Goal: Information Seeking & Learning: Compare options

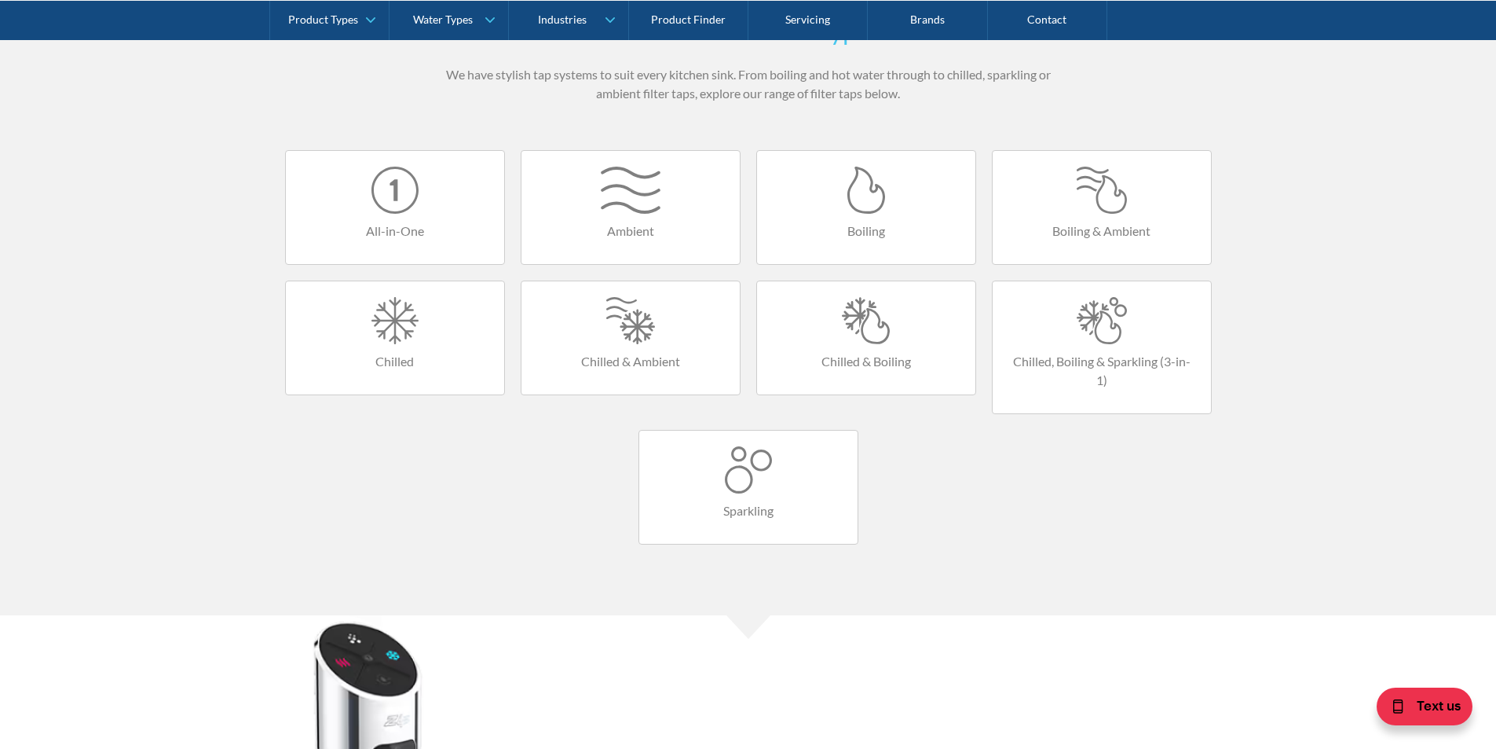
click at [870, 328] on div at bounding box center [866, 320] width 187 height 47
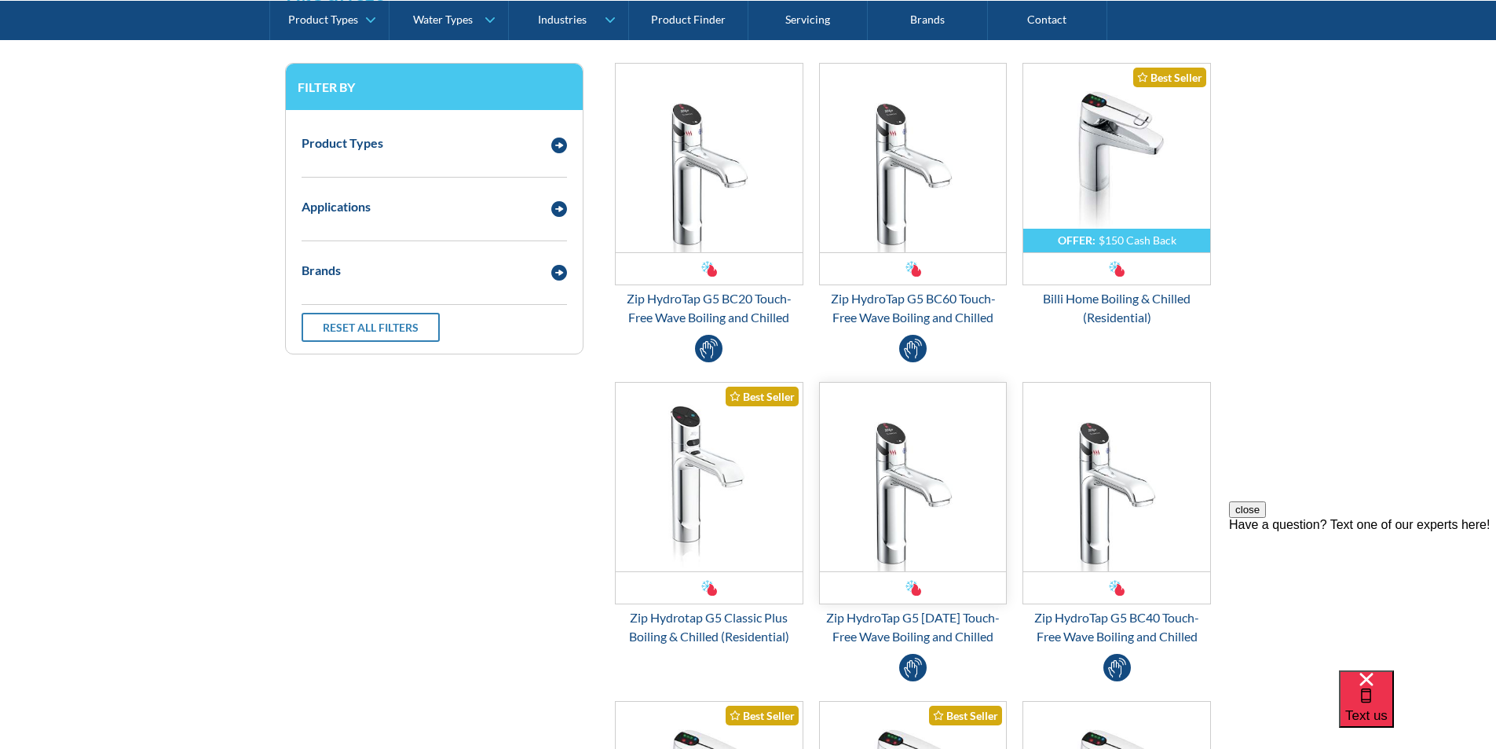
scroll to position [393, 0]
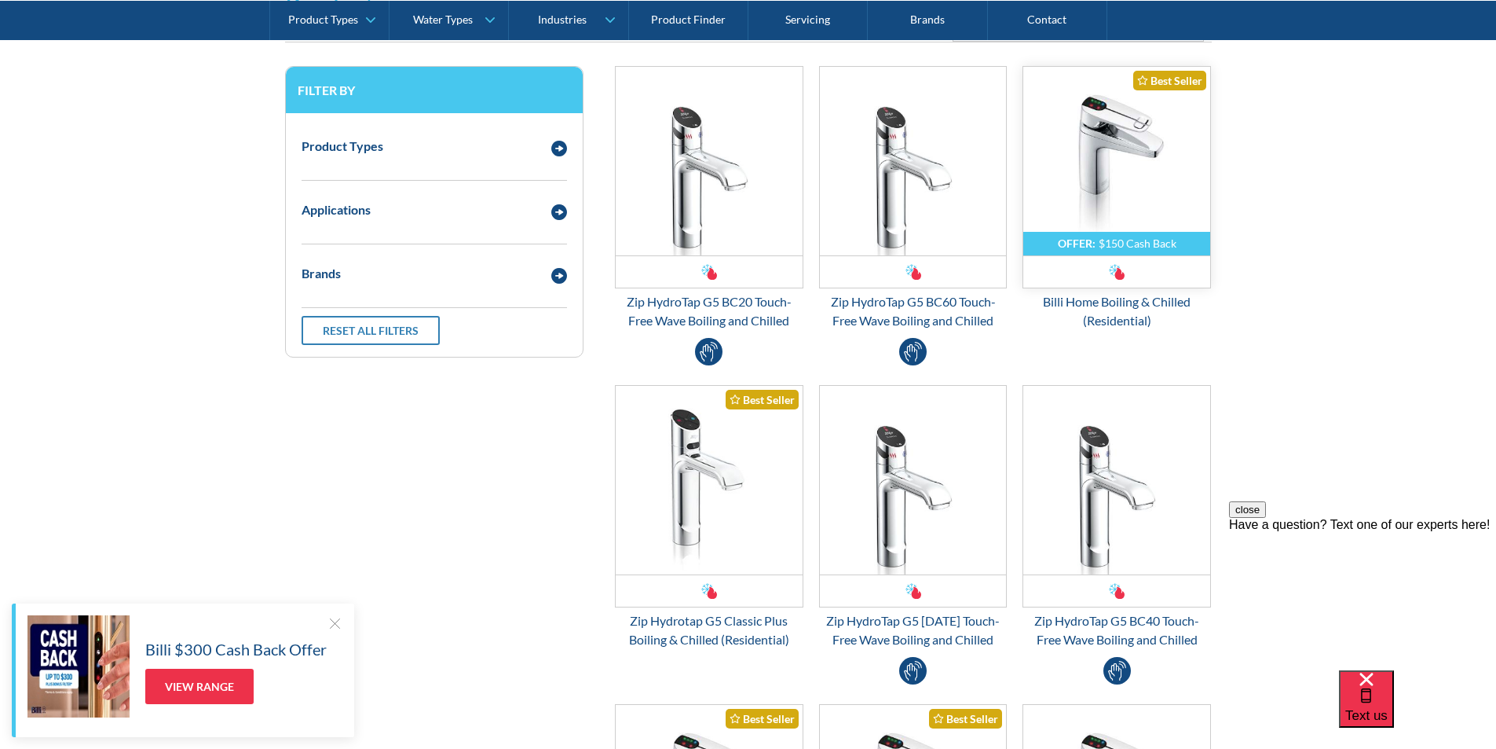
click at [1105, 229] on img "Email Form 3" at bounding box center [1116, 161] width 187 height 189
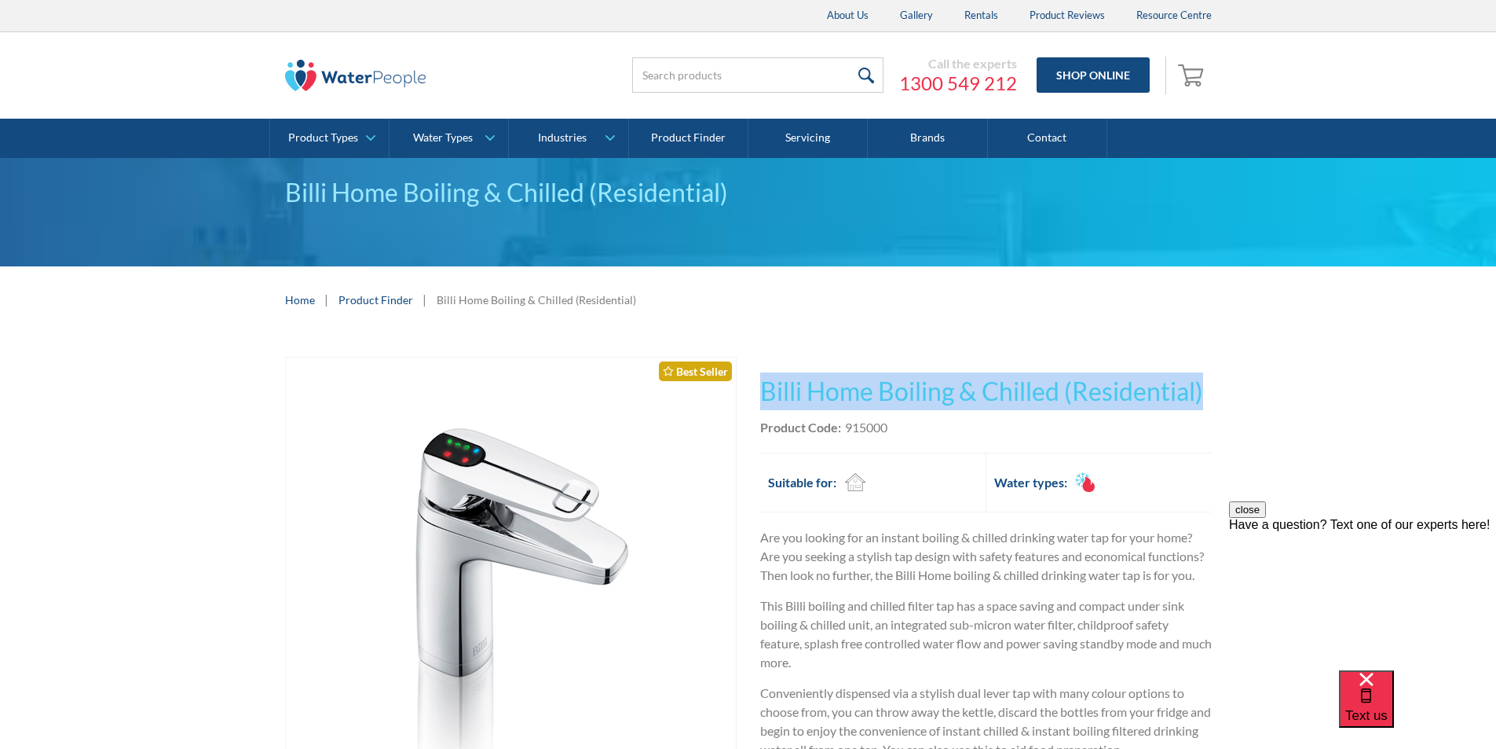
drag, startPoint x: 1215, startPoint y: 390, endPoint x: 758, endPoint y: 383, distance: 457.2
click at [758, 383] on div "Play video Fits Most Brands Best Seller No items found. This tap design is incl…" at bounding box center [748, 745] width 1496 height 825
copy h1 "Billi Home Boiling & Chilled (Residential)"
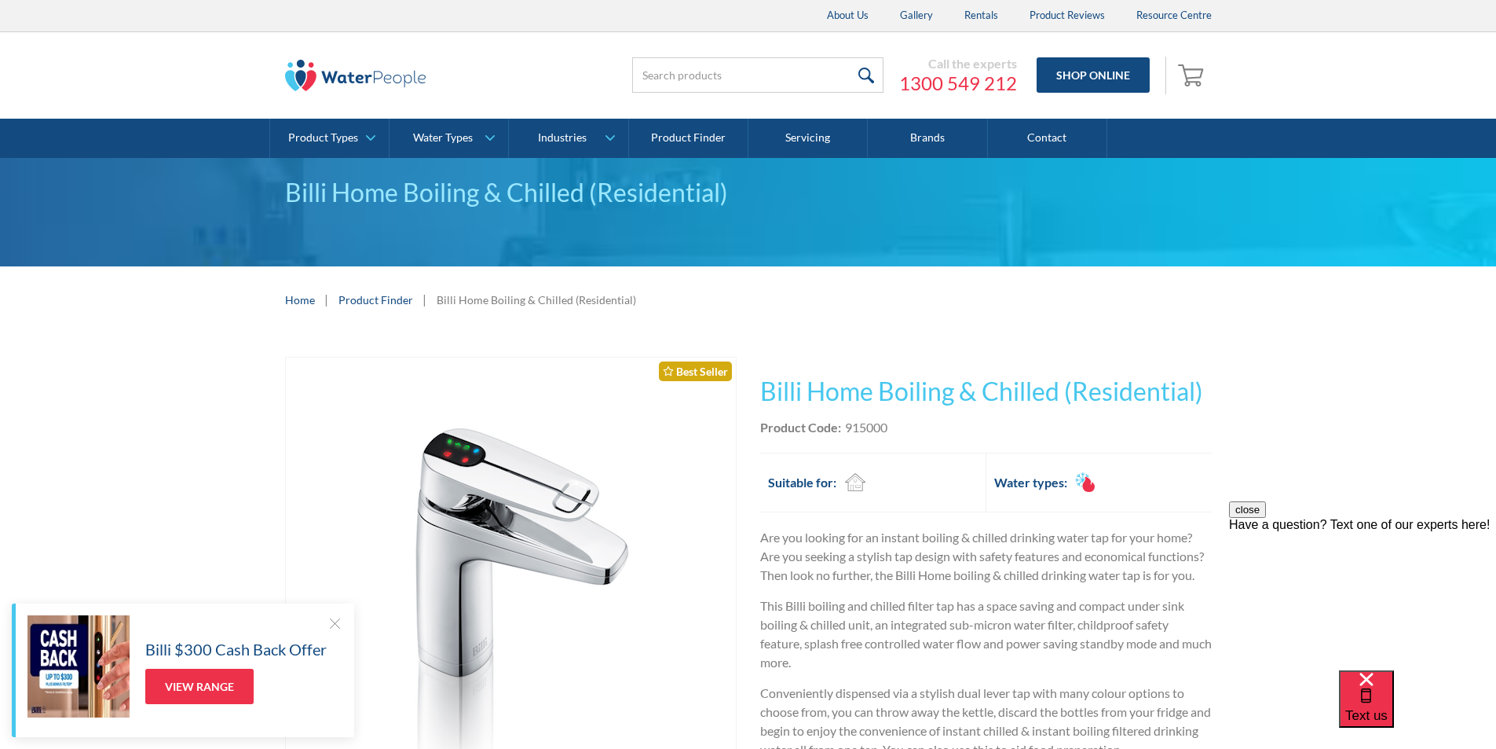
click at [885, 440] on div "This tap design is included in our standard range tap options when you purchase…" at bounding box center [986, 746] width 452 height 778
drag, startPoint x: 892, startPoint y: 426, endPoint x: 850, endPoint y: 426, distance: 42.4
click at [847, 425] on div "Product Code: 915000" at bounding box center [986, 427] width 452 height 19
copy div "915000"
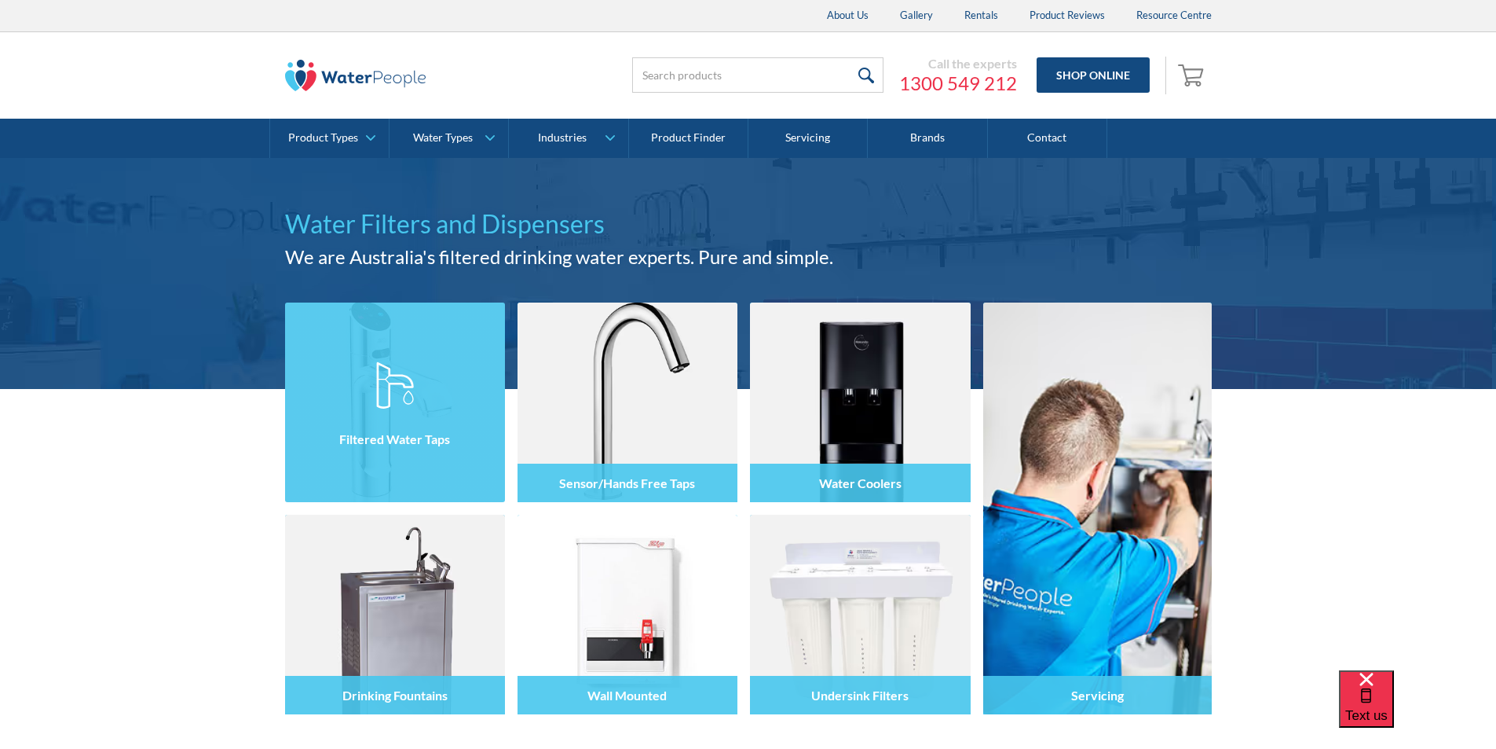
click at [398, 380] on img at bounding box center [395, 384] width 38 height 47
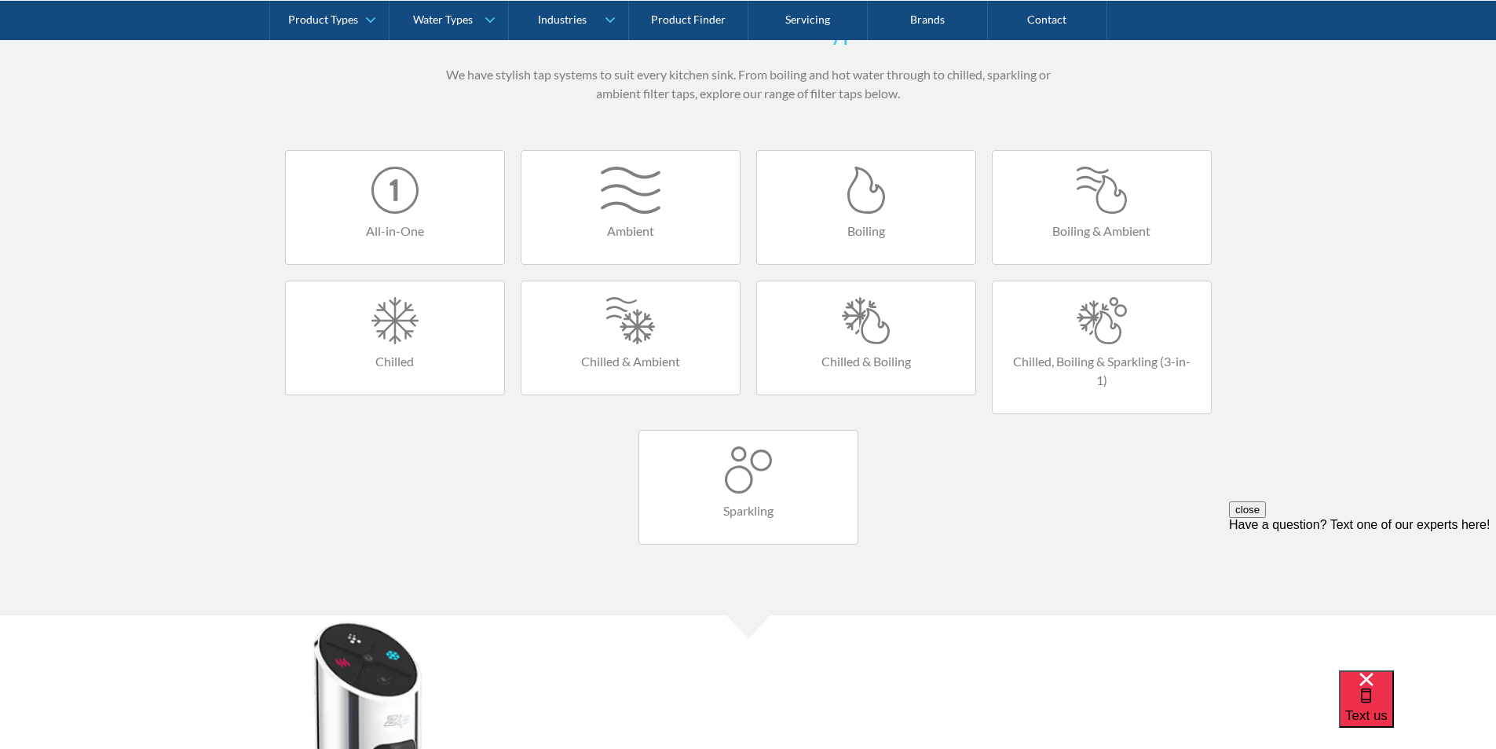
click at [862, 339] on div at bounding box center [866, 320] width 187 height 47
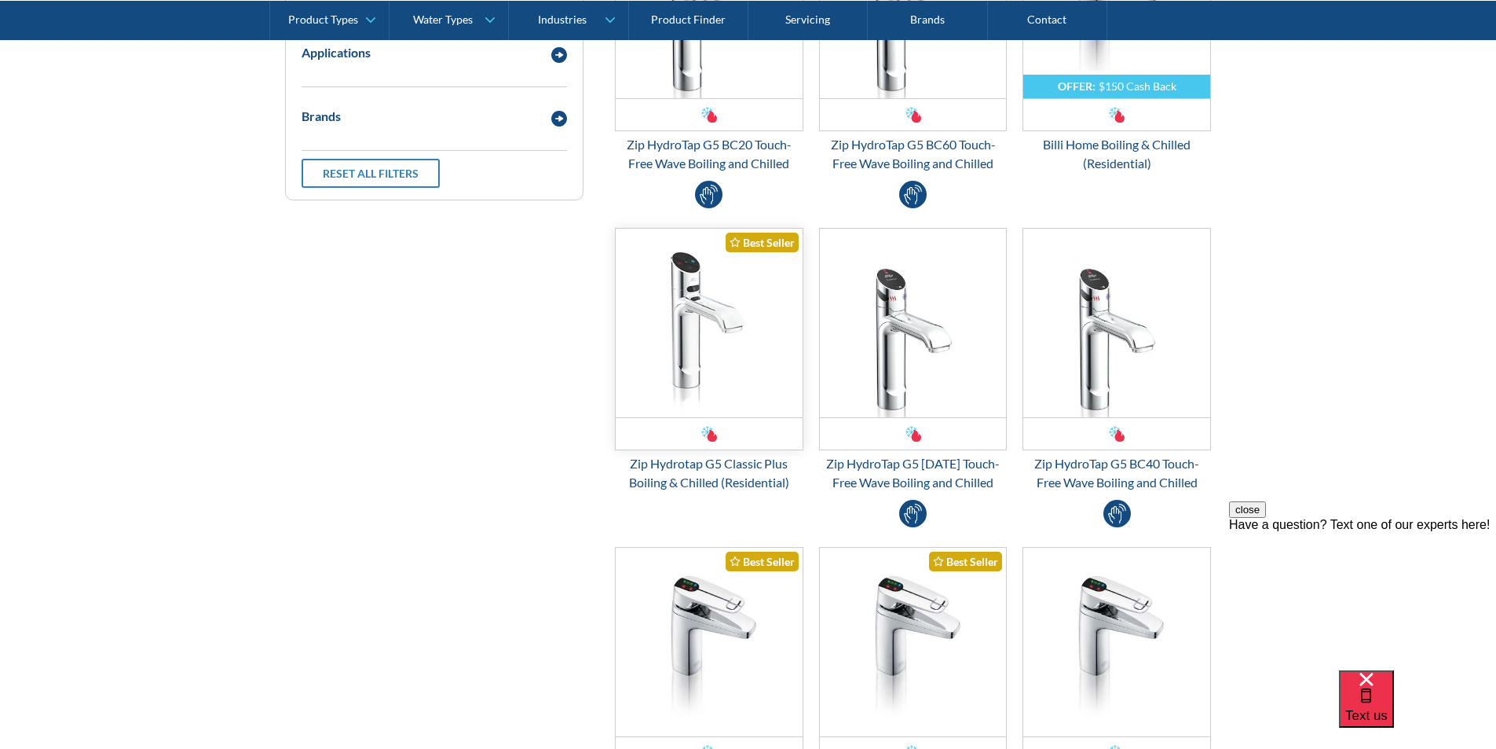
click at [699, 353] on img "Email Form 3" at bounding box center [709, 323] width 187 height 189
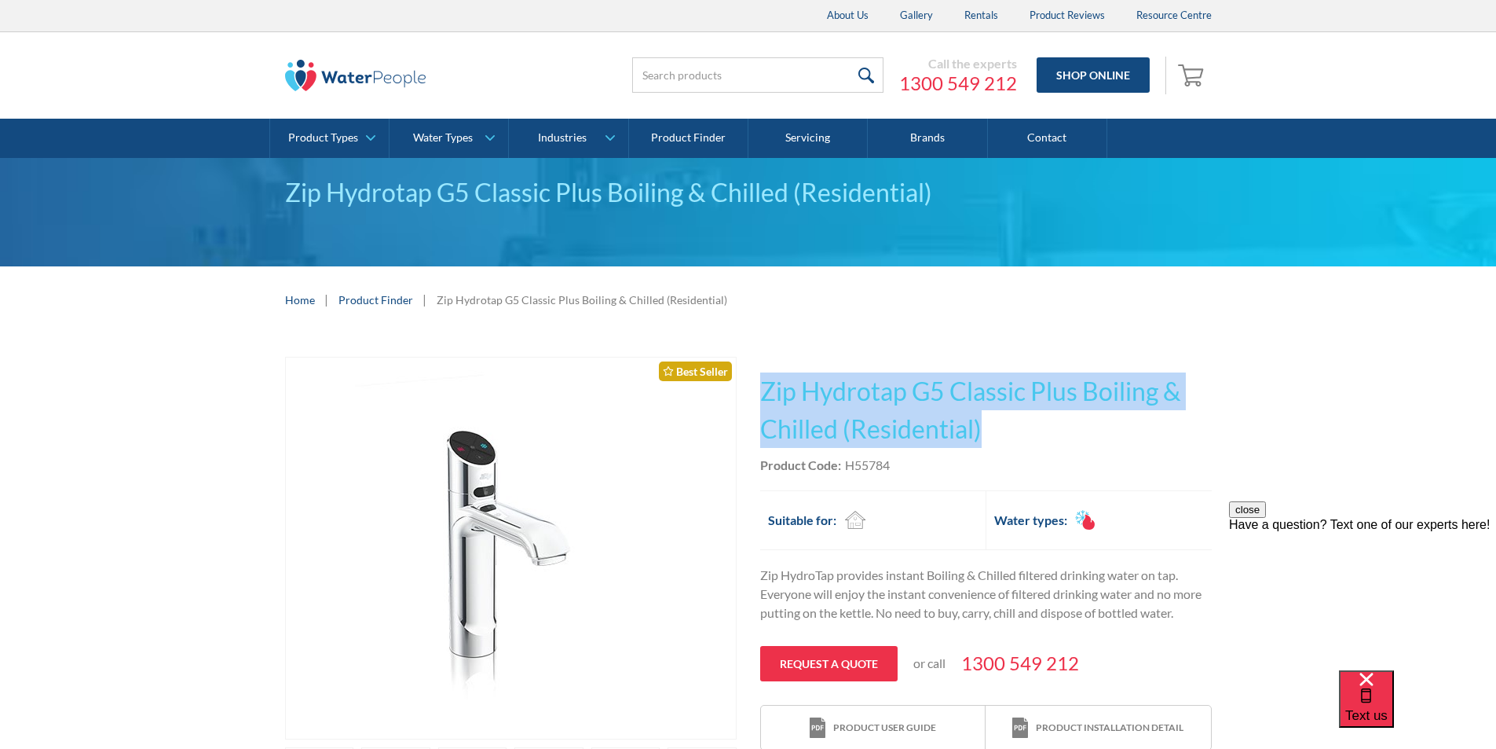
drag, startPoint x: 994, startPoint y: 429, endPoint x: 760, endPoint y: 383, distance: 238.5
click at [758, 380] on div "Play video Fits Most Brands Best Seller No items found. This tap design is incl…" at bounding box center [748, 619] width 927 height 524
copy h1 "Zip Hydrotap G5 Classic Plus Boiling & Chilled (Residential)"
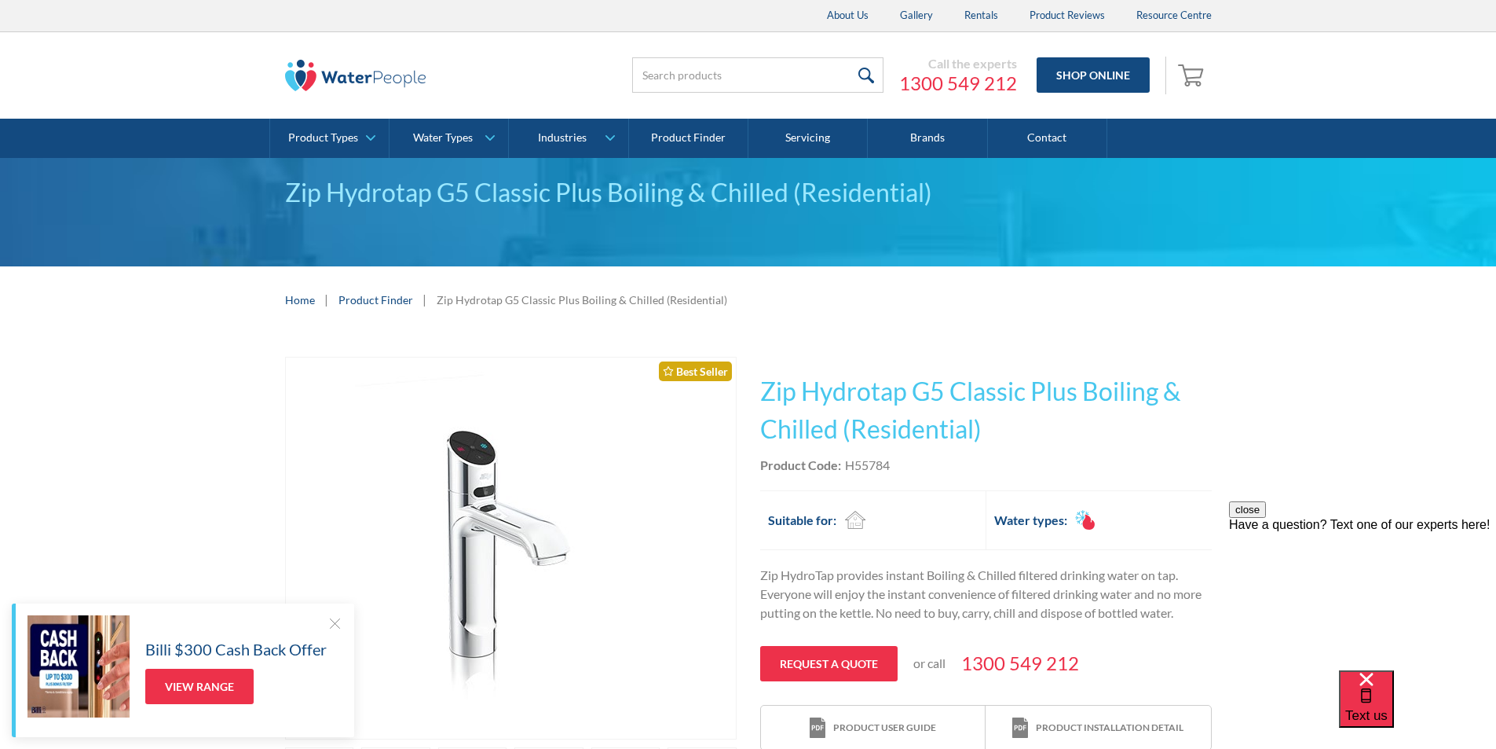
click at [916, 465] on div "Product Code: H55784" at bounding box center [986, 465] width 452 height 19
drag, startPoint x: 909, startPoint y: 460, endPoint x: 846, endPoint y: 466, distance: 63.1
click at [846, 465] on div "Product Code: H55784" at bounding box center [986, 465] width 452 height 19
copy div "H55784"
